Goal: Information Seeking & Learning: Learn about a topic

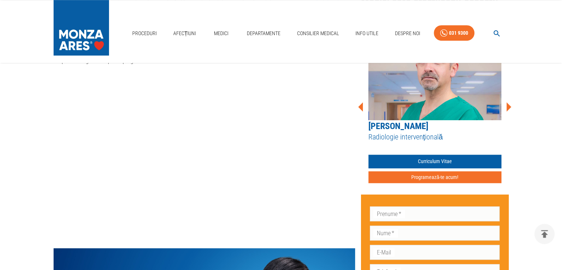
scroll to position [548, 0]
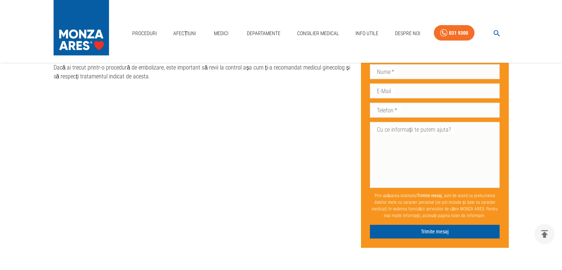
scroll to position [2179, 0]
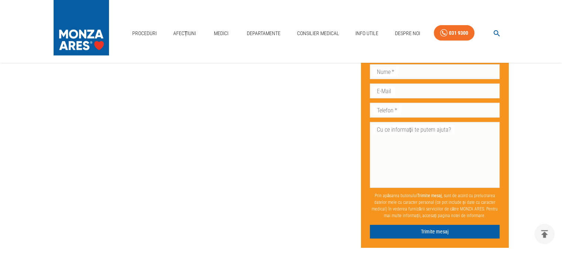
scroll to position [2342, 0]
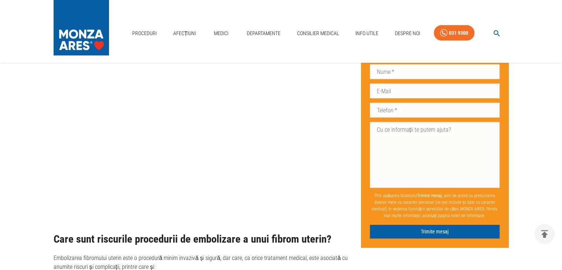
scroll to position [2386, 0]
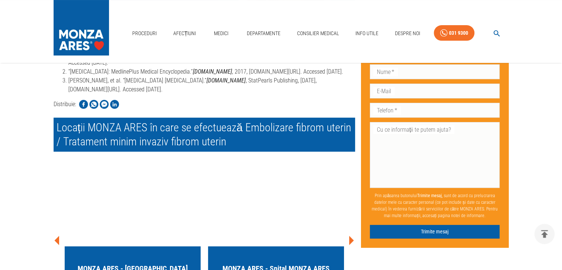
scroll to position [2918, 0]
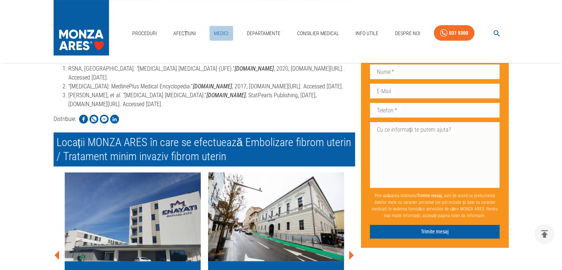
click at [225, 31] on link "Medici" at bounding box center [221, 33] width 24 height 15
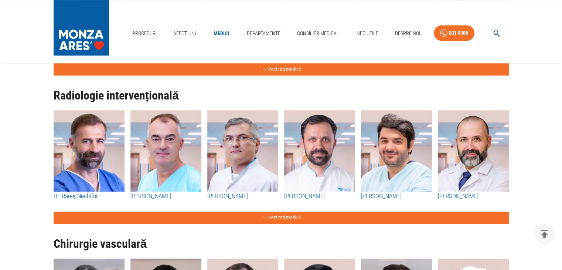
scroll to position [916, 0]
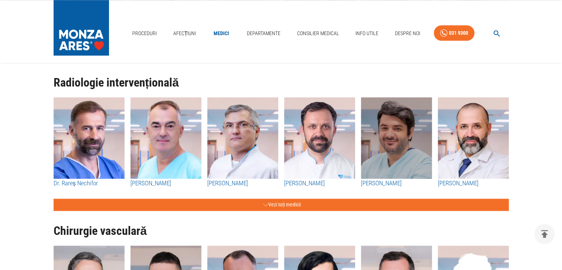
click at [399, 147] on img "button" at bounding box center [396, 137] width 71 height 81
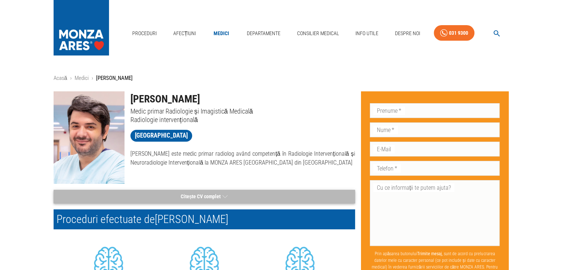
click at [197, 194] on button "Citește CV complet" at bounding box center [205, 197] width 302 height 14
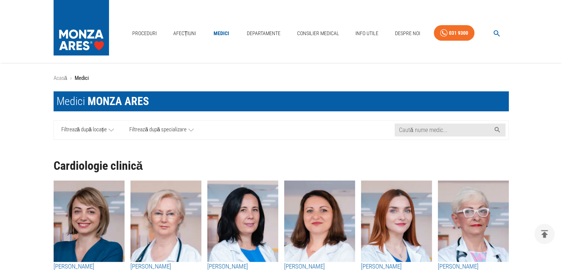
scroll to position [916, 0]
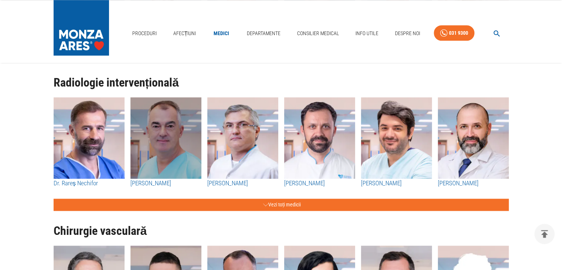
click at [154, 145] on img "button" at bounding box center [165, 137] width 71 height 81
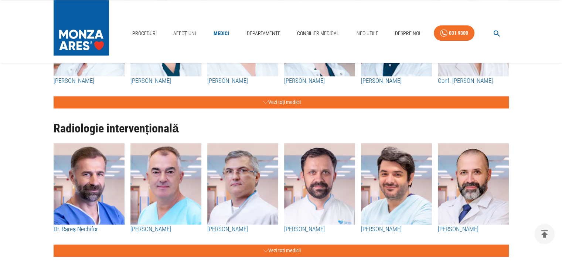
scroll to position [872, 0]
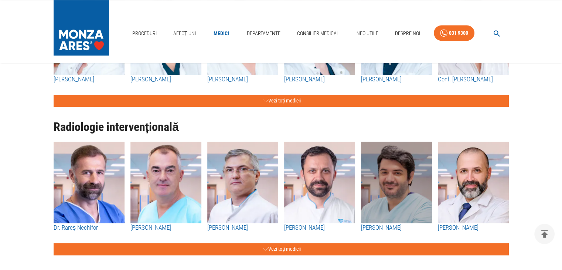
click at [402, 198] on img "button" at bounding box center [396, 182] width 71 height 81
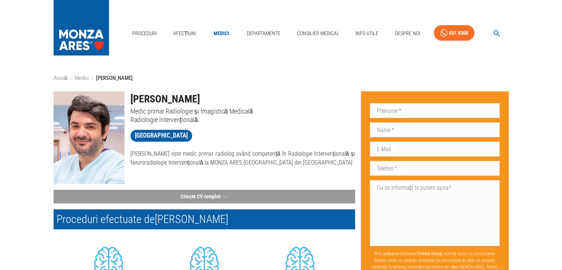
click at [159, 135] on span "[GEOGRAPHIC_DATA]" at bounding box center [161, 135] width 62 height 9
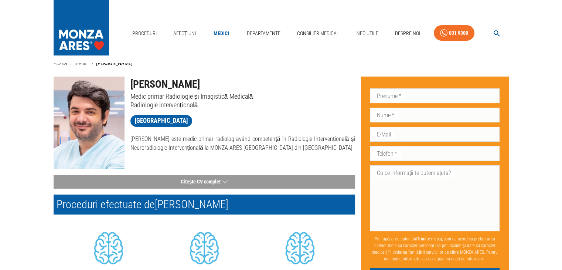
scroll to position [30, 0]
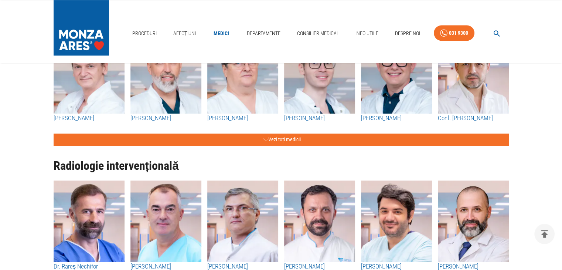
scroll to position [813, 0]
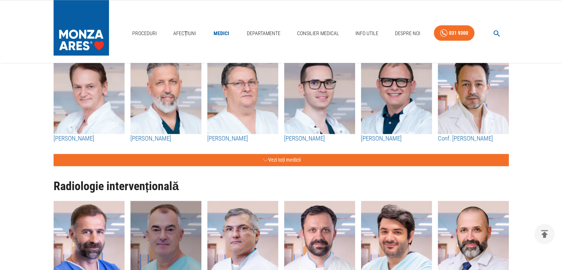
click at [184, 222] on img "button" at bounding box center [165, 241] width 71 height 81
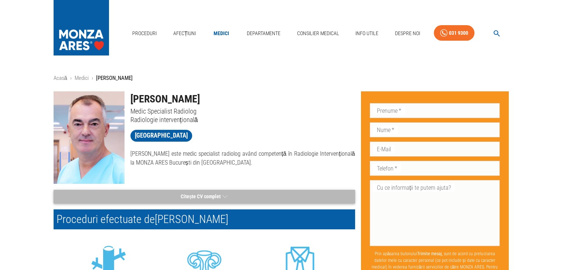
click at [194, 198] on button "Citește CV complet" at bounding box center [205, 197] width 302 height 14
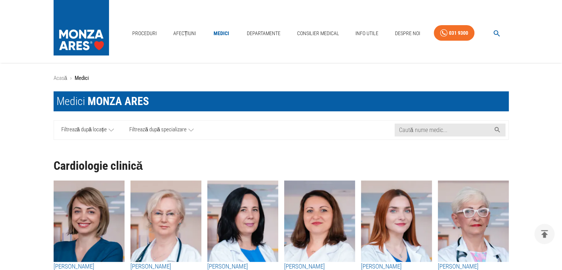
scroll to position [813, 0]
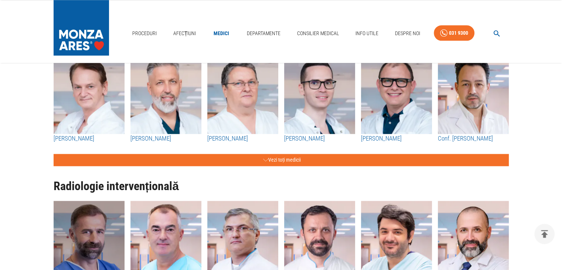
click at [89, 232] on img "button" at bounding box center [89, 241] width 71 height 81
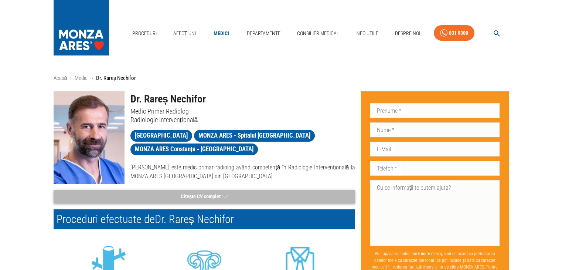
click at [190, 194] on button "Citește CV complet" at bounding box center [205, 197] width 302 height 14
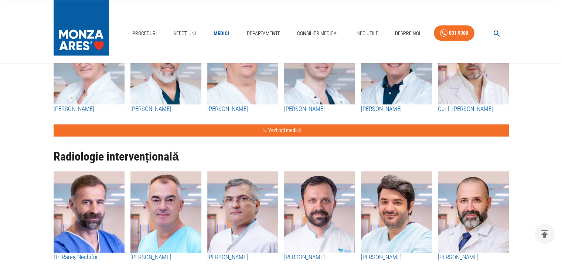
scroll to position [857, 0]
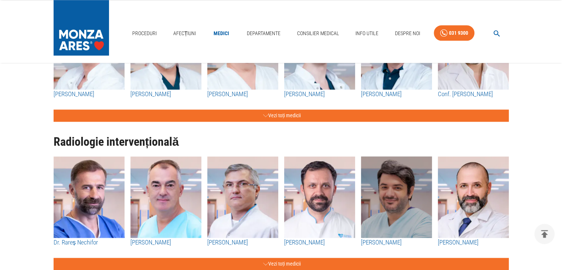
click at [392, 201] on img "button" at bounding box center [396, 196] width 71 height 81
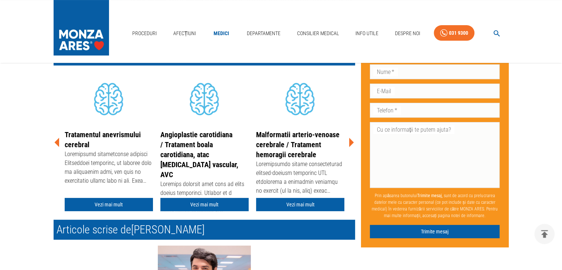
scroll to position [163, 0]
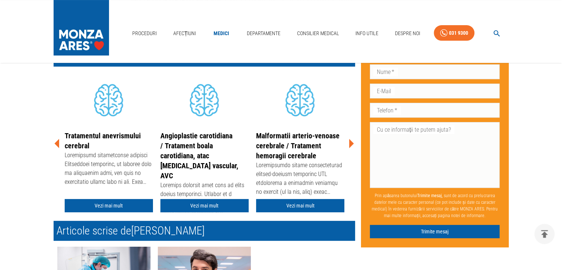
click at [30, 213] on div "Acasă › Medici › [PERSON_NAME] [PERSON_NAME] Medic primar Radiologie și Imagist…" at bounding box center [281, 233] width 562 height 645
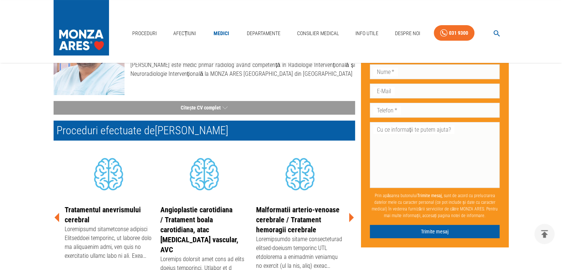
scroll to position [103, 0]
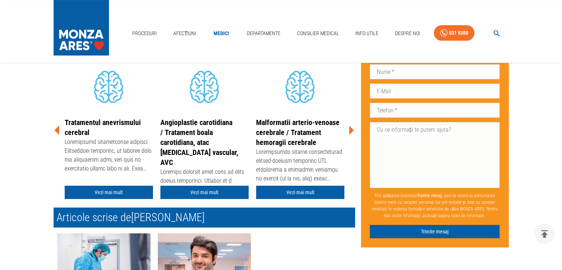
scroll to position [177, 0]
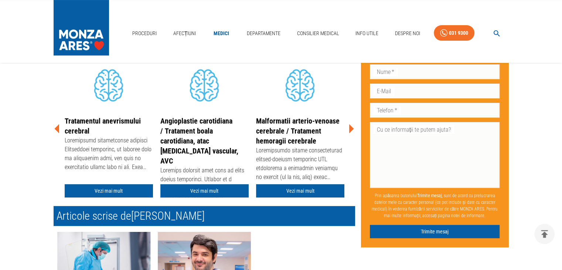
click at [32, 190] on div "Acasă › Medici › [PERSON_NAME] [PERSON_NAME] Medic primar Radiologie și Imagist…" at bounding box center [281, 219] width 562 height 645
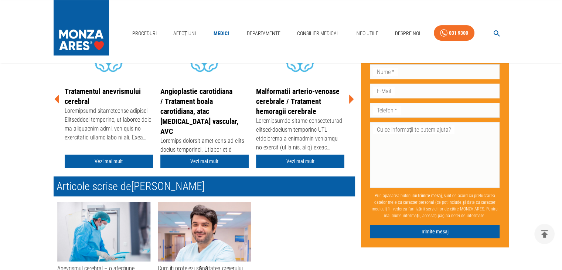
scroll to position [192, 0]
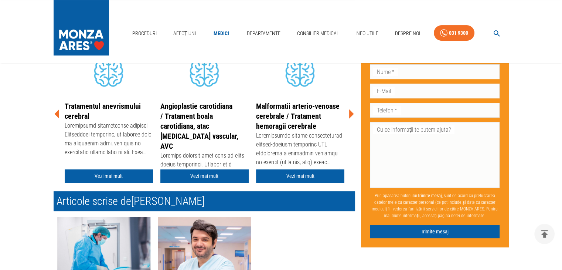
click at [350, 113] on icon at bounding box center [351, 113] width 5 height 9
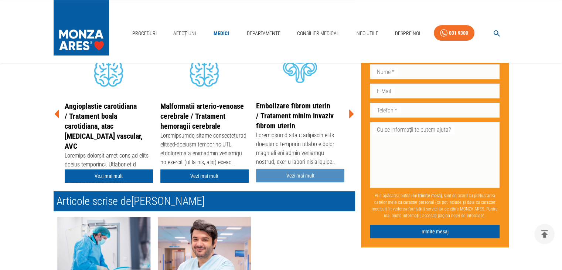
click at [296, 175] on link "Vezi mai mult" at bounding box center [300, 176] width 88 height 14
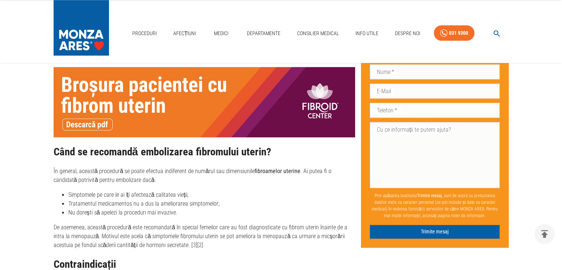
scroll to position [975, 0]
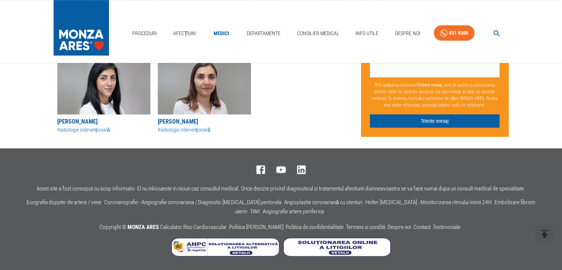
scroll to position [192, 0]
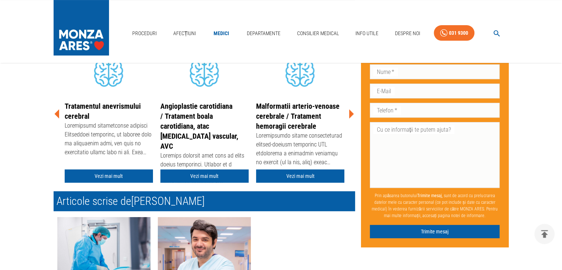
click at [18, 140] on div "Acasă › Medici › [PERSON_NAME] [PERSON_NAME] Medic primar Radiologie și Imagist…" at bounding box center [281, 204] width 562 height 645
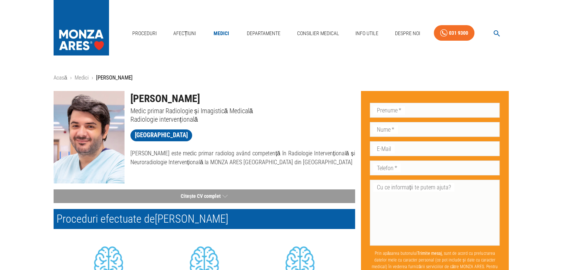
scroll to position [0, 0]
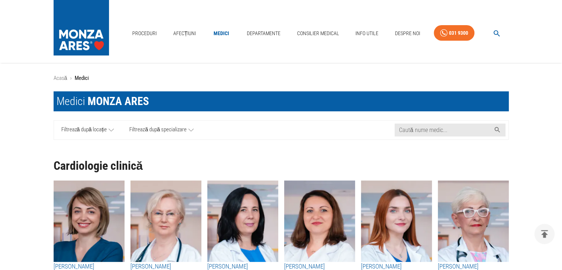
scroll to position [857, 0]
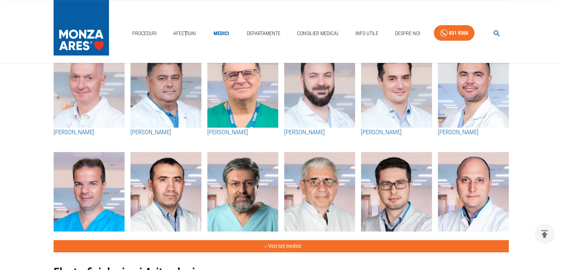
scroll to position [281, 0]
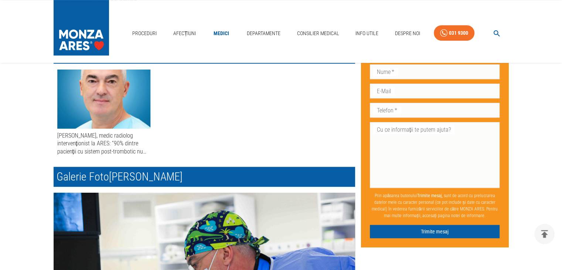
scroll to position [340, 0]
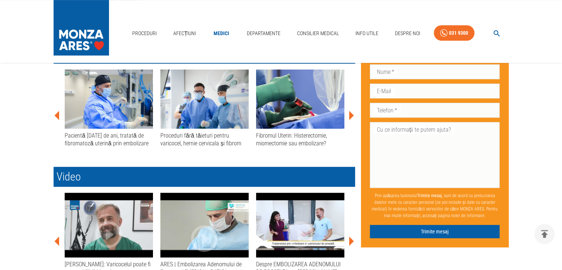
scroll to position [817, 0]
